Goal: Information Seeking & Learning: Find specific fact

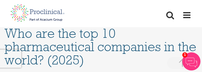
scroll to position [319, 0]
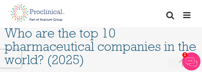
click at [141, 37] on h1 "Who are the top 10 pharmaceutical companies in the world? (2025)" at bounding box center [101, 46] width 193 height 40
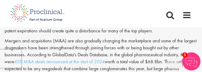
scroll to position [488, 0]
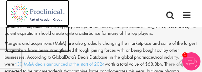
click at [7, 38] on img at bounding box center [37, 39] width 63 height 26
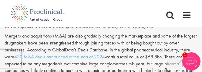
scroll to position [495, 0]
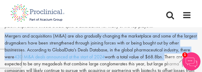
drag, startPoint x: 6, startPoint y: 30, endPoint x: 166, endPoint y: 52, distance: 161.4
click at [166, 52] on p "Mergers and acquisitions (M&A) are also gradually changing the marketplace and …" at bounding box center [101, 57] width 193 height 48
copy p "Mergers and acquisitions (M&A) are also gradually changing the marketplace and …"
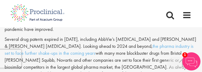
scroll to position [449, 0]
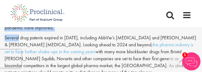
drag, startPoint x: 4, startPoint y: 37, endPoint x: 36, endPoint y: 45, distance: 32.6
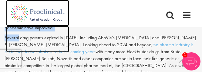
click at [36, 45] on img at bounding box center [37, 39] width 63 height 26
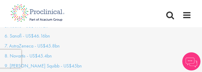
scroll to position [449, 0]
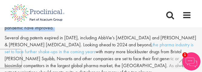
drag, startPoint x: 6, startPoint y: 37, endPoint x: 17, endPoint y: 41, distance: 11.7
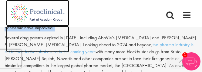
click at [8, 38] on img at bounding box center [37, 39] width 63 height 26
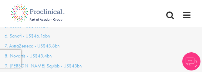
scroll to position [449, 0]
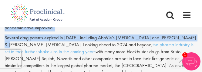
drag, startPoint x: 190, startPoint y: 36, endPoint x: 9, endPoint y: 38, distance: 180.8
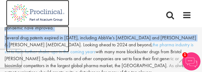
copy body "Home Jobs About us Join us Contact Upload CV You are here: Home > Who are the t…"
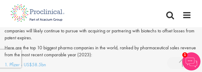
scroll to position [536, 0]
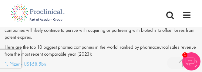
click at [127, 50] on p "Here are the top 10 biggest pharma companies in the world, ranked by pharmaceut…" at bounding box center [101, 51] width 193 height 14
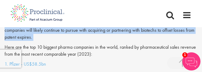
drag, startPoint x: 5, startPoint y: 40, endPoint x: 18, endPoint y: 47, distance: 14.6
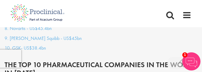
scroll to position [638, 0]
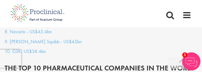
click at [134, 48] on p "10. GSK- US$38.4bn" at bounding box center [101, 51] width 193 height 7
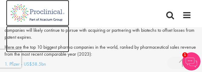
scroll to position [537, 0]
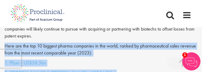
drag, startPoint x: 5, startPoint y: 38, endPoint x: 81, endPoint y: 79, distance: 86.7
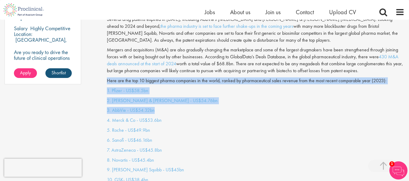
scroll to position [489, 0]
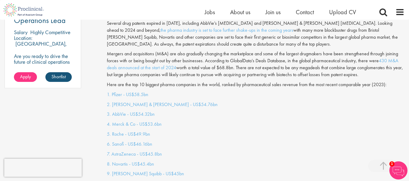
click at [201, 62] on p "Mergers and acquisitions (M&A) are also gradually changing the marketplace and …" at bounding box center [256, 65] width 298 height 28
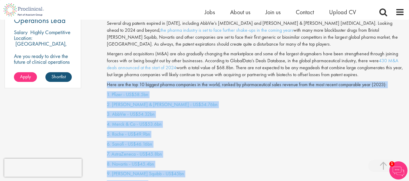
drag, startPoint x: 107, startPoint y: 78, endPoint x: 156, endPoint y: 172, distance: 105.9
copy div "Here are the top 10 biggest pharma companies in the world, ranked by pharmaceut…"
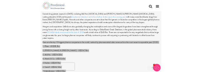
scroll to position [446, 0]
